Goal: Task Accomplishment & Management: Complete application form

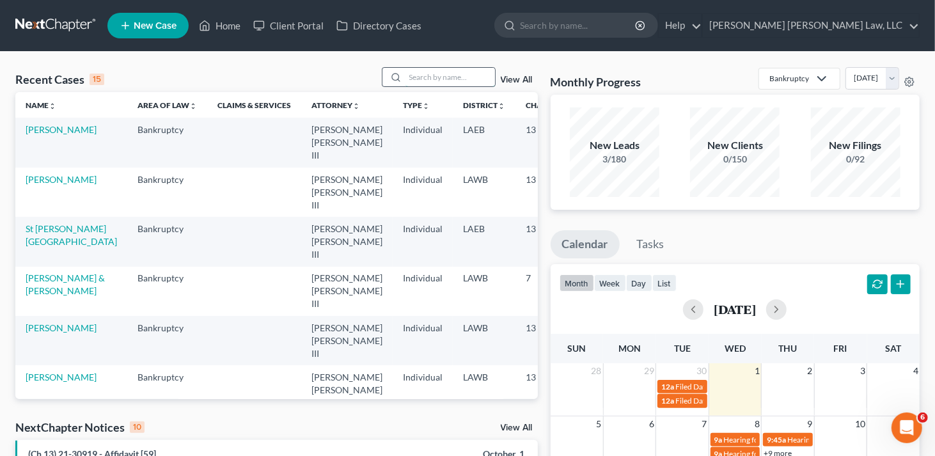
click at [447, 75] on input "search" at bounding box center [451, 77] width 90 height 19
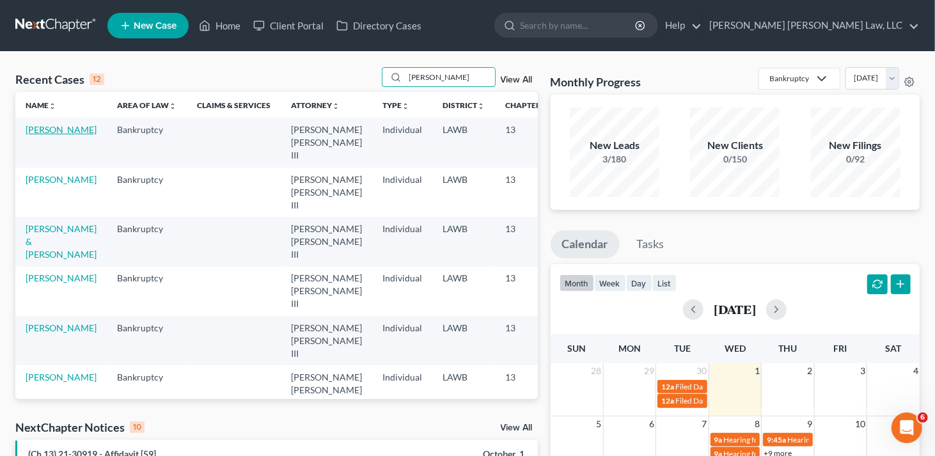
type input "[PERSON_NAME]"
click at [36, 135] on link "[PERSON_NAME]" at bounding box center [61, 129] width 71 height 11
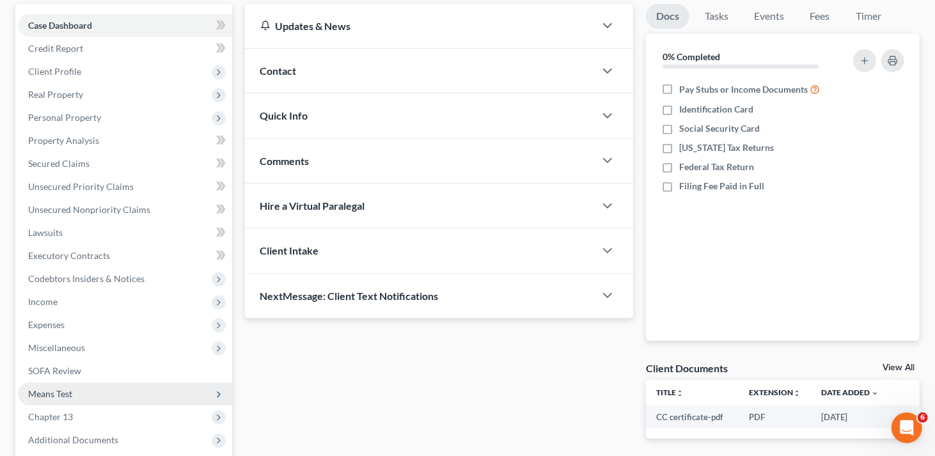
scroll to position [192, 0]
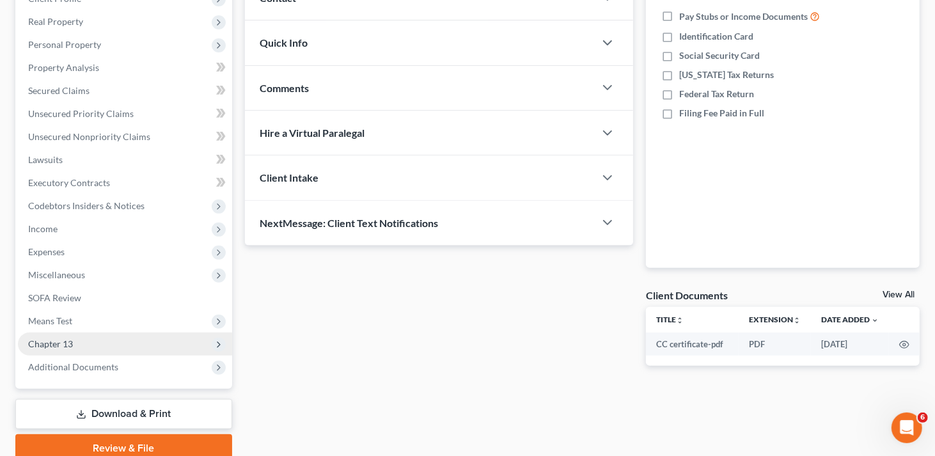
click at [52, 348] on span "Chapter 13" at bounding box center [50, 343] width 45 height 11
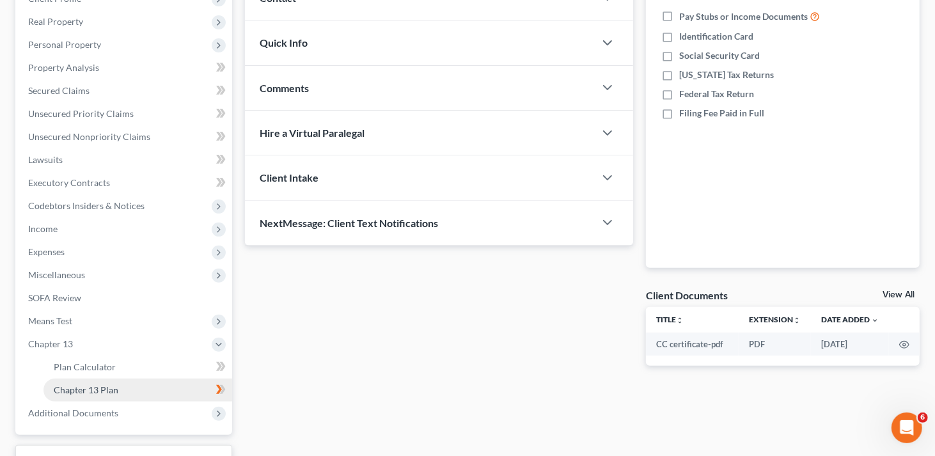
click at [113, 388] on span "Chapter 13 Plan" at bounding box center [86, 389] width 65 height 11
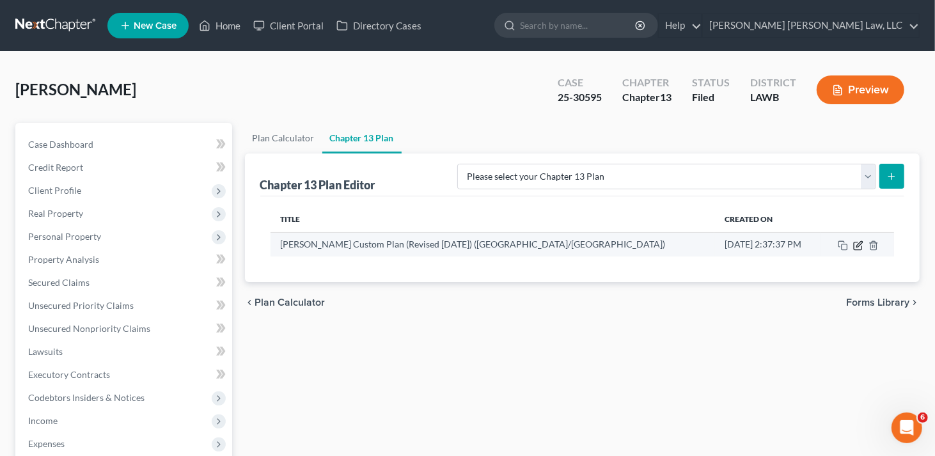
click at [857, 246] on icon "button" at bounding box center [860, 244] width 6 height 6
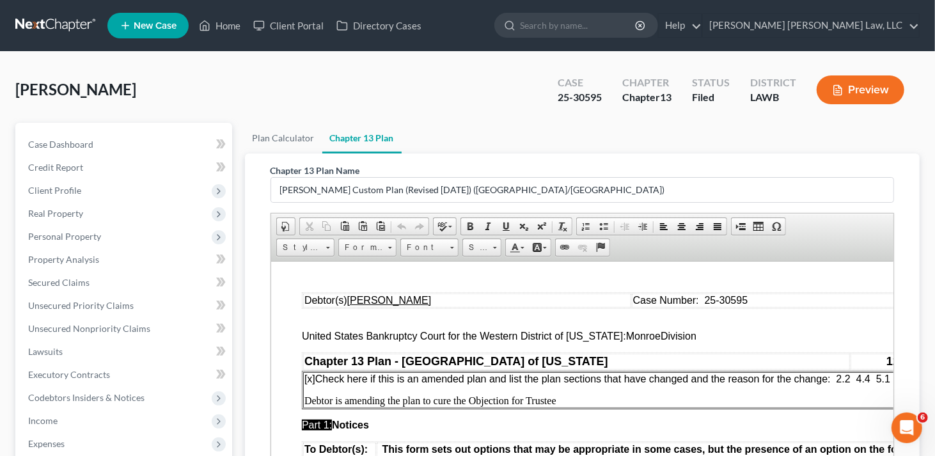
click at [836, 374] on span "[x] Check here if this is an amended plan and list the plan sections that have …" at bounding box center [597, 378] width 586 height 11
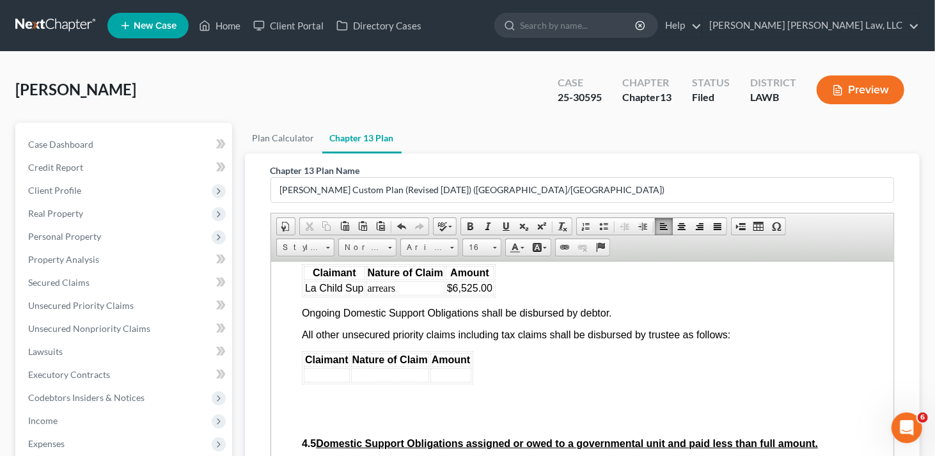
scroll to position [3135, 0]
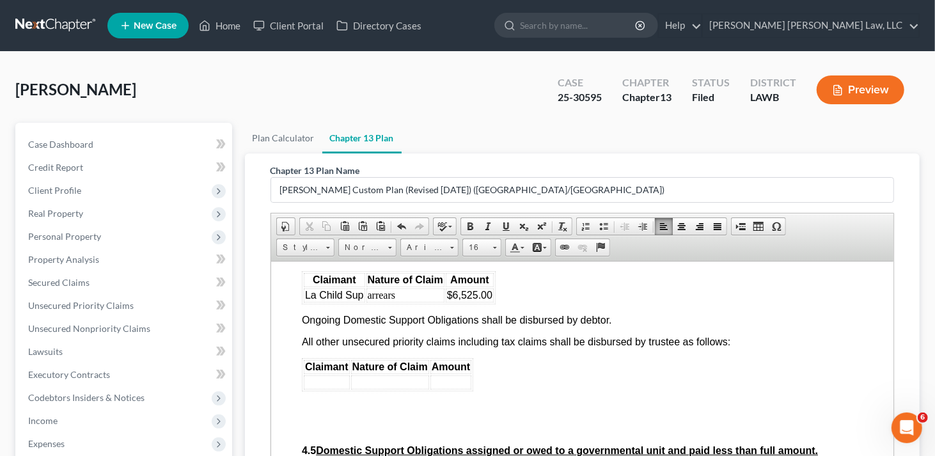
click at [490, 302] on td "$6,525.00" at bounding box center [469, 295] width 48 height 14
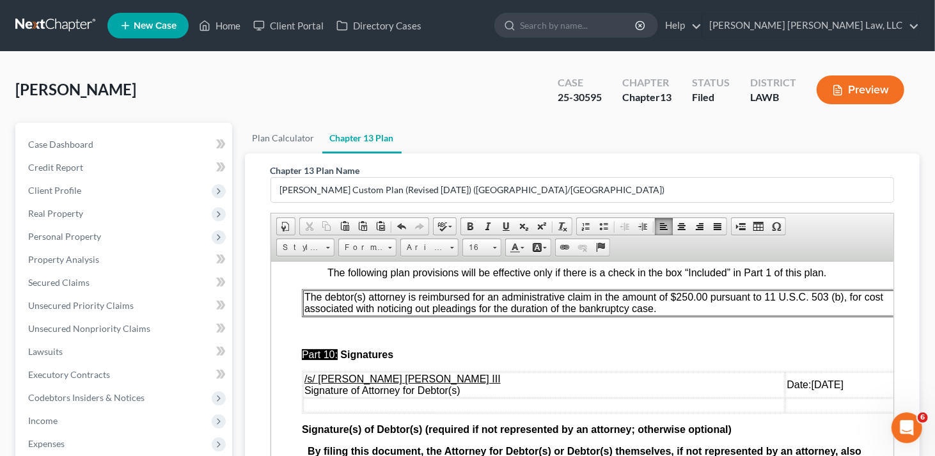
scroll to position [4619, 0]
drag, startPoint x: 757, startPoint y: 375, endPoint x: 774, endPoint y: 322, distance: 55.8
click at [786, 379] on span "Date:09/30/2025" at bounding box center [814, 384] width 57 height 11
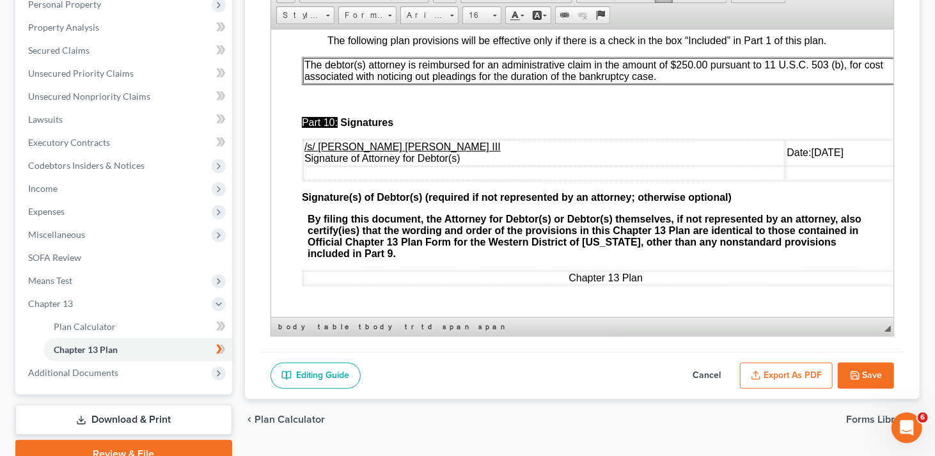
scroll to position [290, 0]
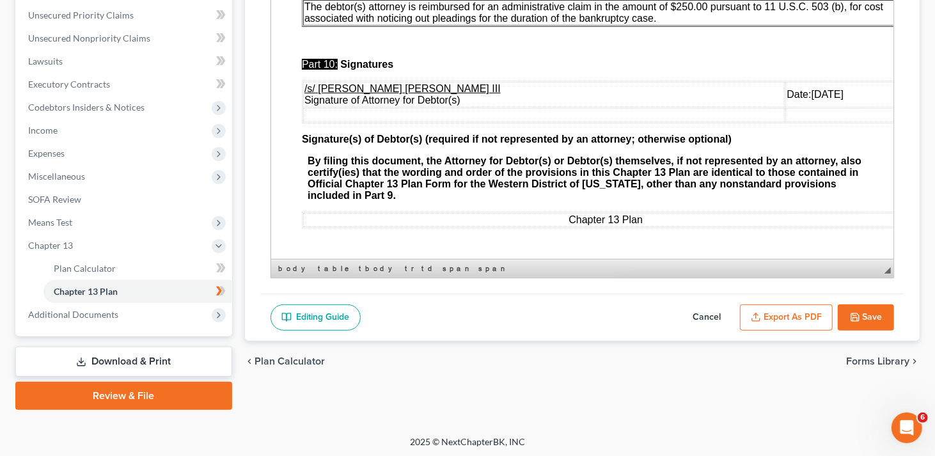
click at [799, 319] on button "Export as PDF" at bounding box center [786, 318] width 93 height 27
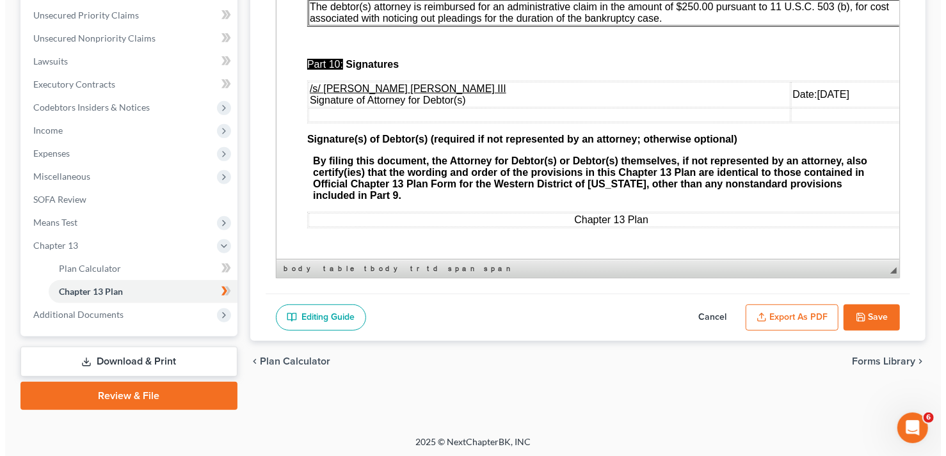
scroll to position [4572, 0]
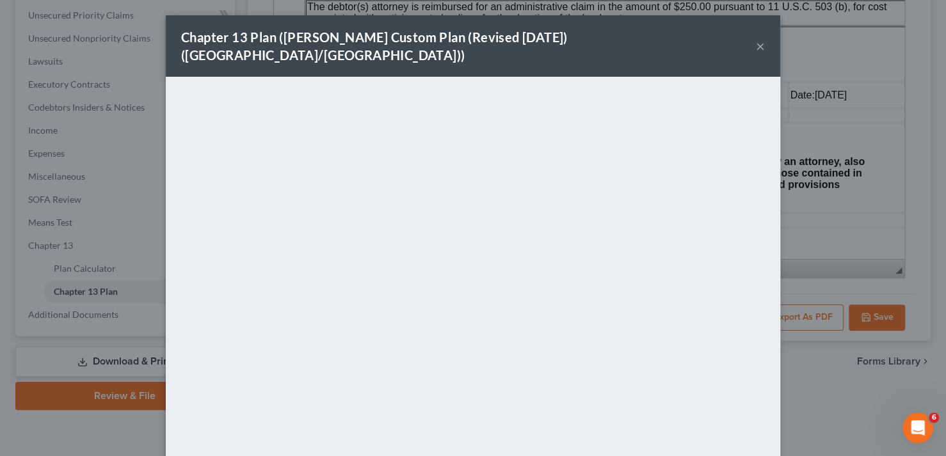
click at [756, 38] on button "×" at bounding box center [760, 45] width 9 height 15
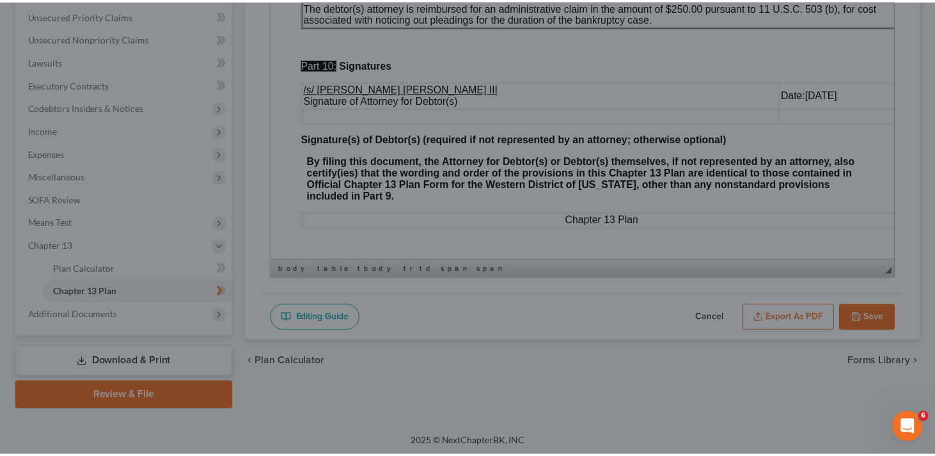
scroll to position [4619, 0]
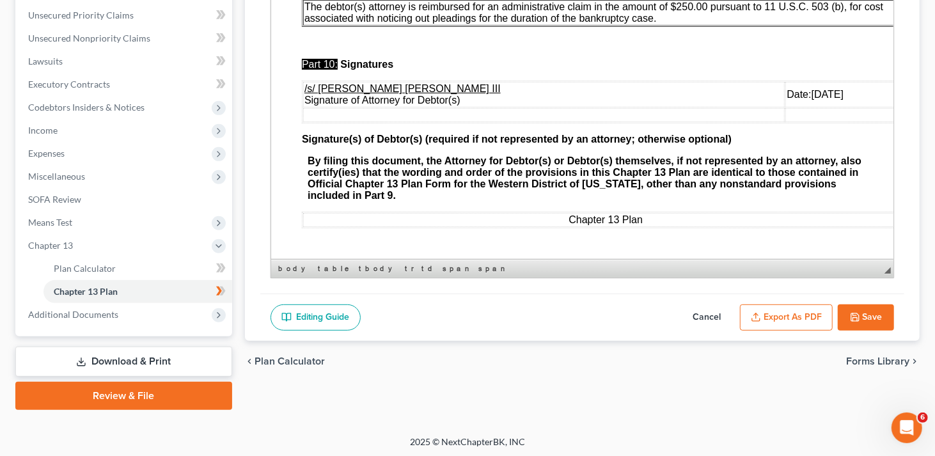
click at [866, 315] on button "Save" at bounding box center [866, 318] width 56 height 27
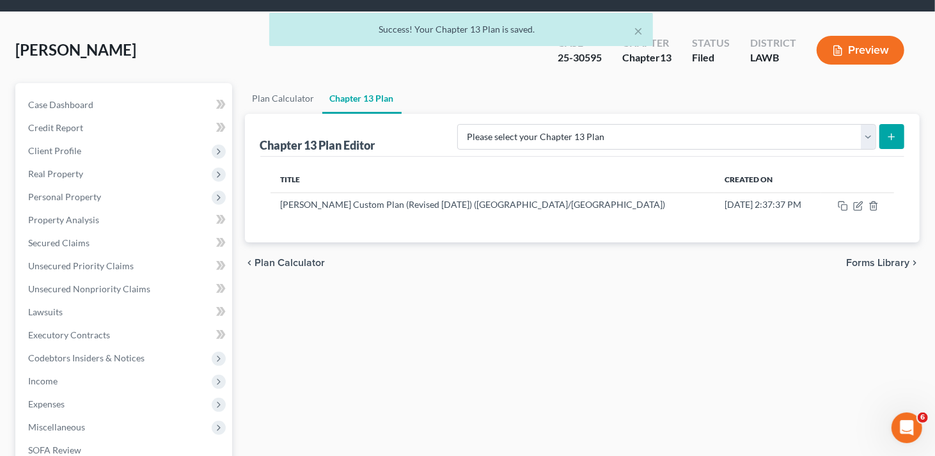
scroll to position [35, 0]
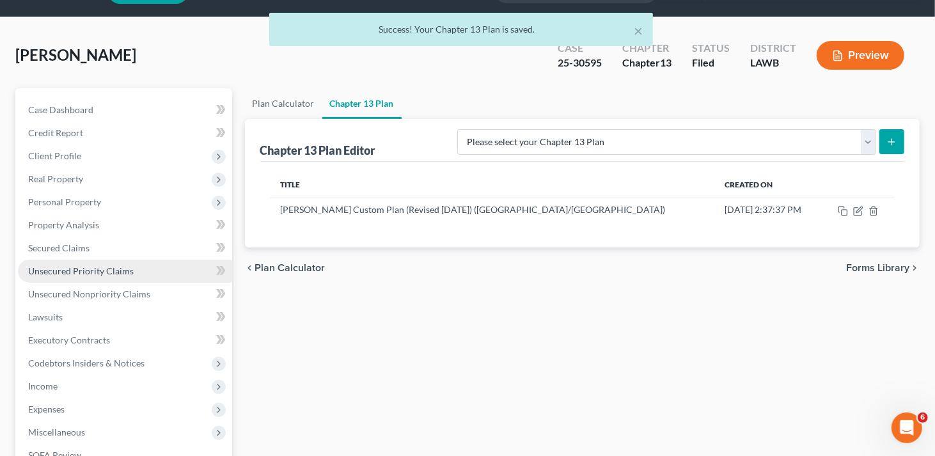
click at [66, 271] on span "Unsecured Priority Claims" at bounding box center [81, 270] width 106 height 11
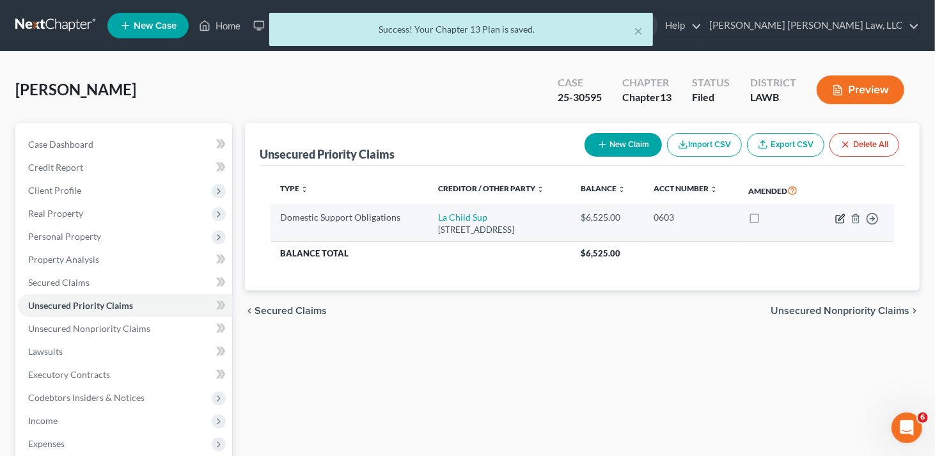
click at [840, 221] on icon "button" at bounding box center [840, 219] width 8 height 8
select select "19"
select select "0"
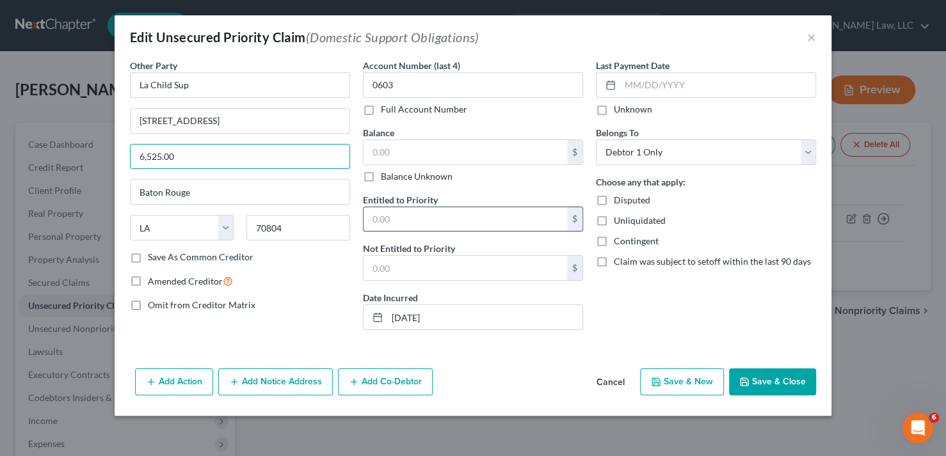
paste input "5,420.72"
type input "5,420.72"
click at [413, 219] on input "text" at bounding box center [464, 219] width 203 height 24
paste input "5,420.72"
type input "5,420.72"
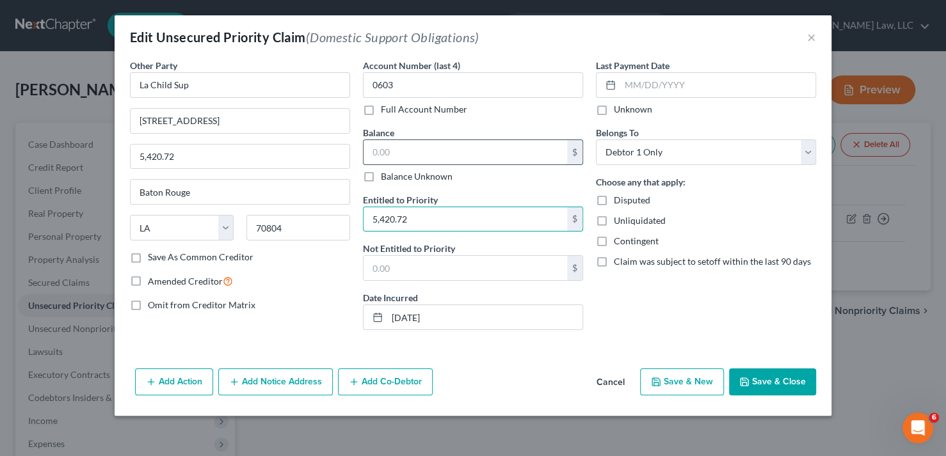
click at [406, 151] on input "text" at bounding box center [464, 152] width 203 height 24
paste input "5,420.72"
type input "5,420.72"
click at [761, 370] on button "Save & Close" at bounding box center [772, 381] width 87 height 27
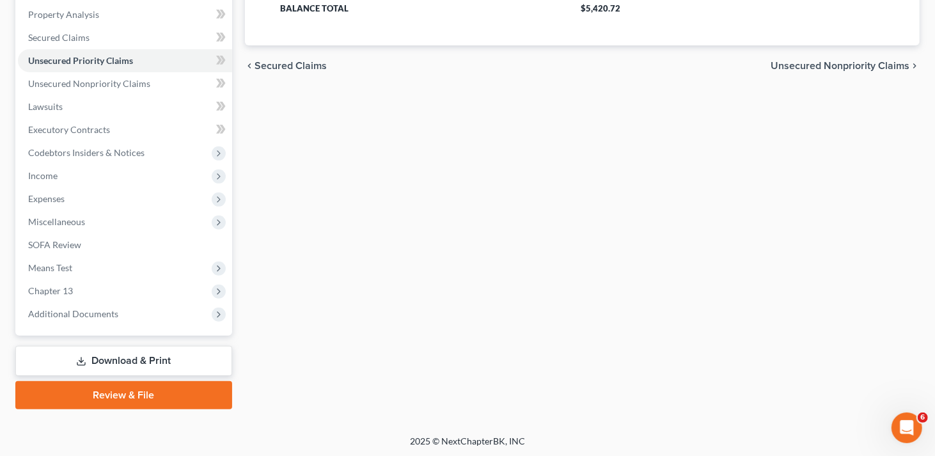
click at [158, 360] on link "Download & Print" at bounding box center [123, 361] width 217 height 30
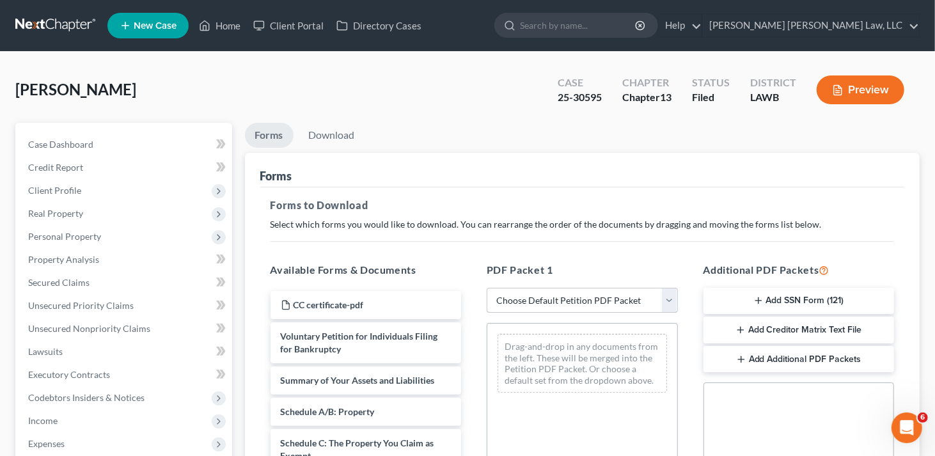
click at [531, 303] on select "Choose Default Petition PDF Packet Complete Bankruptcy Petition (all forms and …" at bounding box center [582, 301] width 191 height 26
select select "2"
click at [487, 288] on select "Choose Default Petition PDF Packet Complete Bankruptcy Petition (all forms and …" at bounding box center [582, 301] width 191 height 26
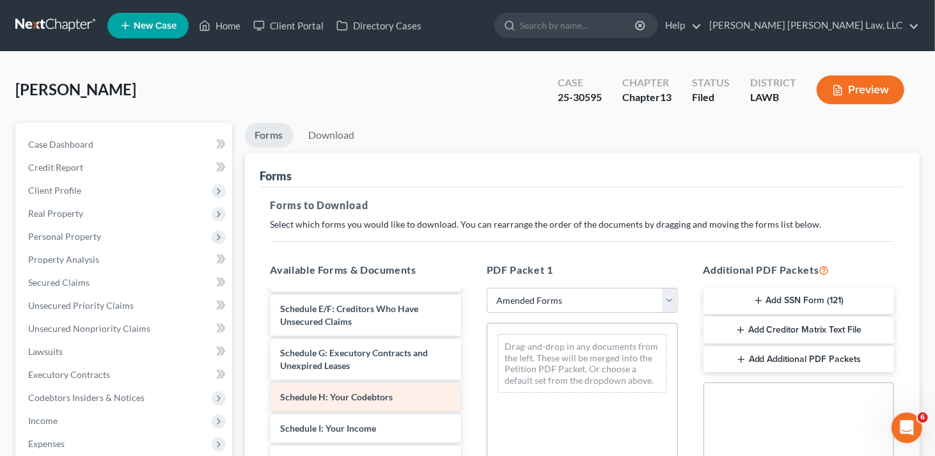
scroll to position [192, 0]
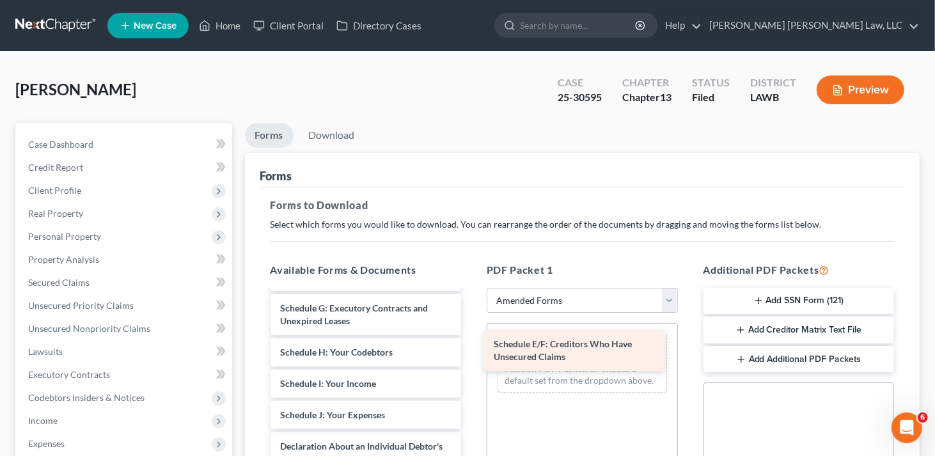
drag, startPoint x: 338, startPoint y: 309, endPoint x: 552, endPoint y: 345, distance: 216.8
click at [472, 345] on div "Schedule E/F: Creditors Who Have Unsecured Claims Voluntary Petition for Indivi…" at bounding box center [366, 421] width 212 height 645
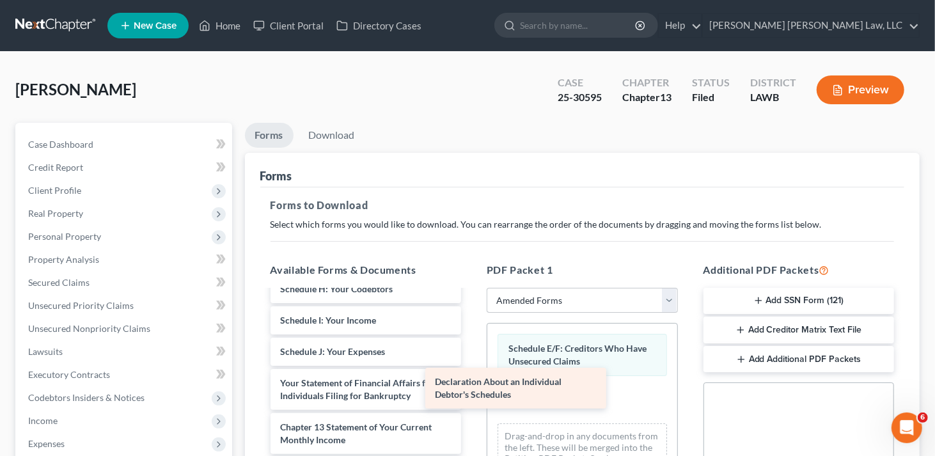
scroll to position [255, 0]
drag, startPoint x: 339, startPoint y: 381, endPoint x: 526, endPoint y: 383, distance: 186.8
click at [472, 383] on div "Declaration About an Individual Debtor's Schedules Voluntary Petition for Indiv…" at bounding box center [366, 336] width 212 height 601
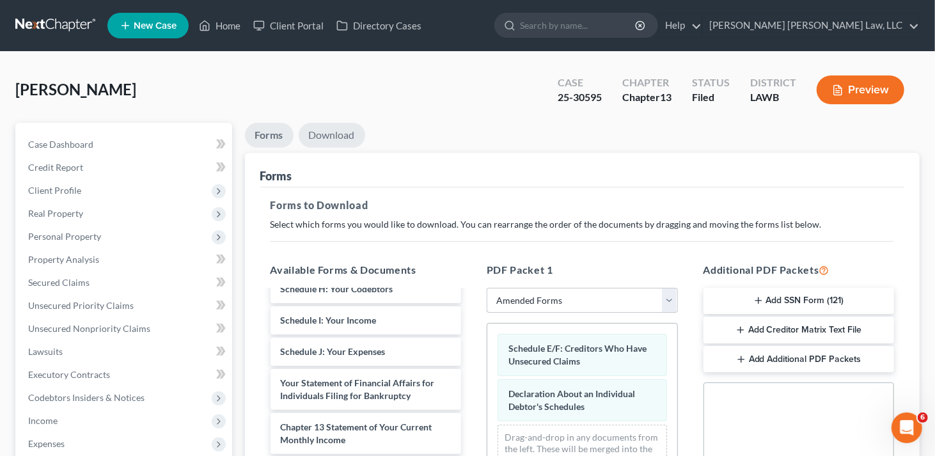
click at [340, 135] on link "Download" at bounding box center [332, 135] width 67 height 25
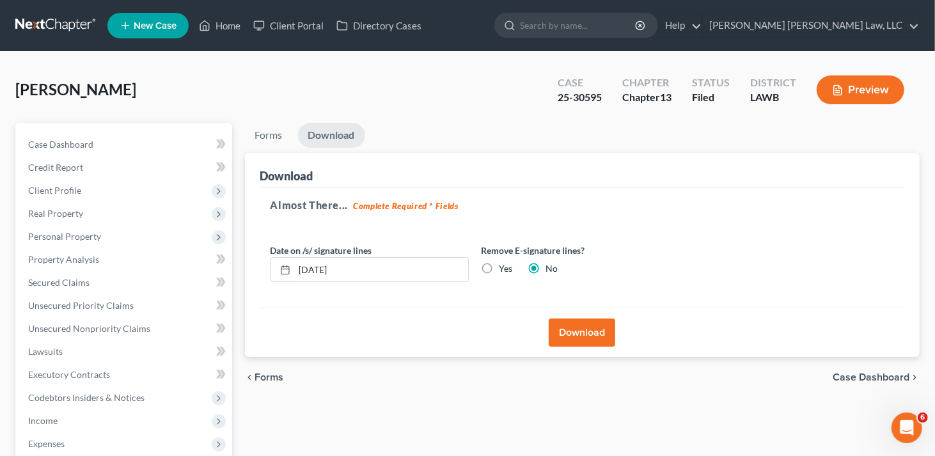
click at [573, 332] on button "Download" at bounding box center [582, 333] width 67 height 28
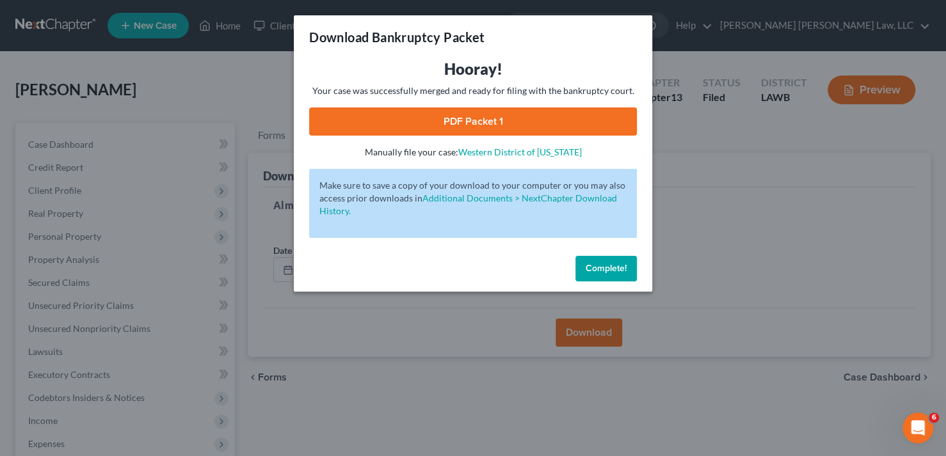
click at [527, 124] on link "PDF Packet 1" at bounding box center [473, 121] width 328 height 28
drag, startPoint x: 587, startPoint y: 267, endPoint x: 625, endPoint y: 218, distance: 62.4
click at [587, 267] on span "Complete!" at bounding box center [605, 268] width 41 height 11
